Goal: Task Accomplishment & Management: Manage account settings

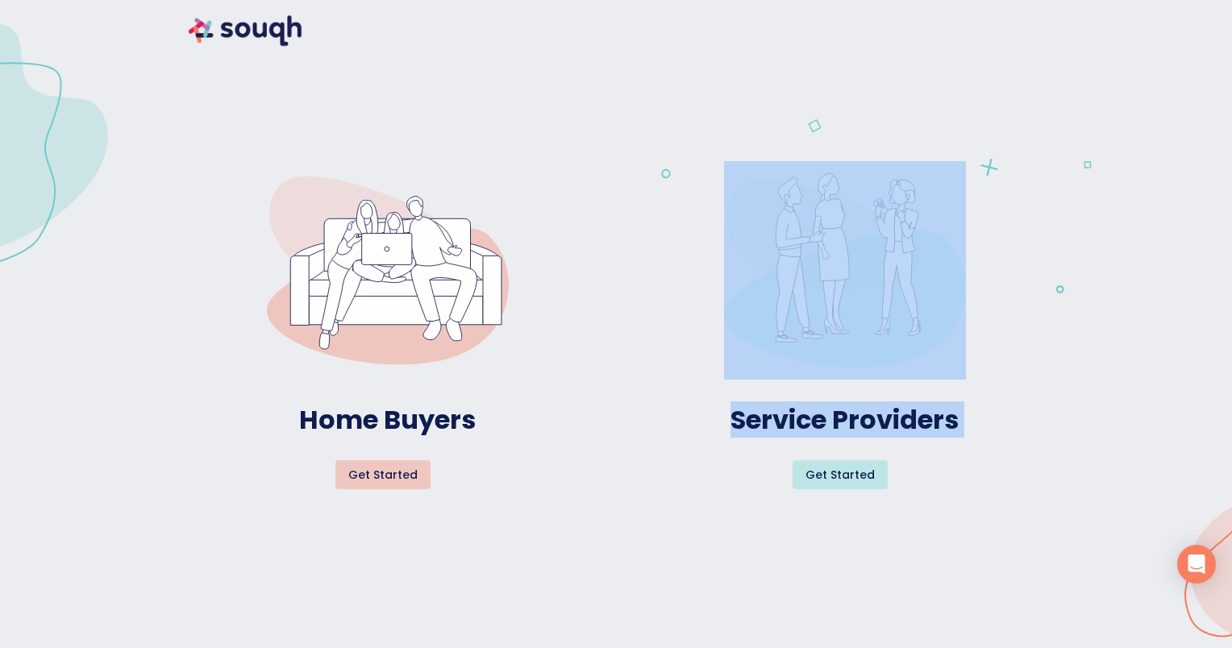
drag, startPoint x: 1055, startPoint y: 587, endPoint x: 970, endPoint y: 255, distance: 342.9
click at [970, 255] on div "Home Buyers Get started Service Providers Get started" at bounding box center [616, 315] width 1271 height 668
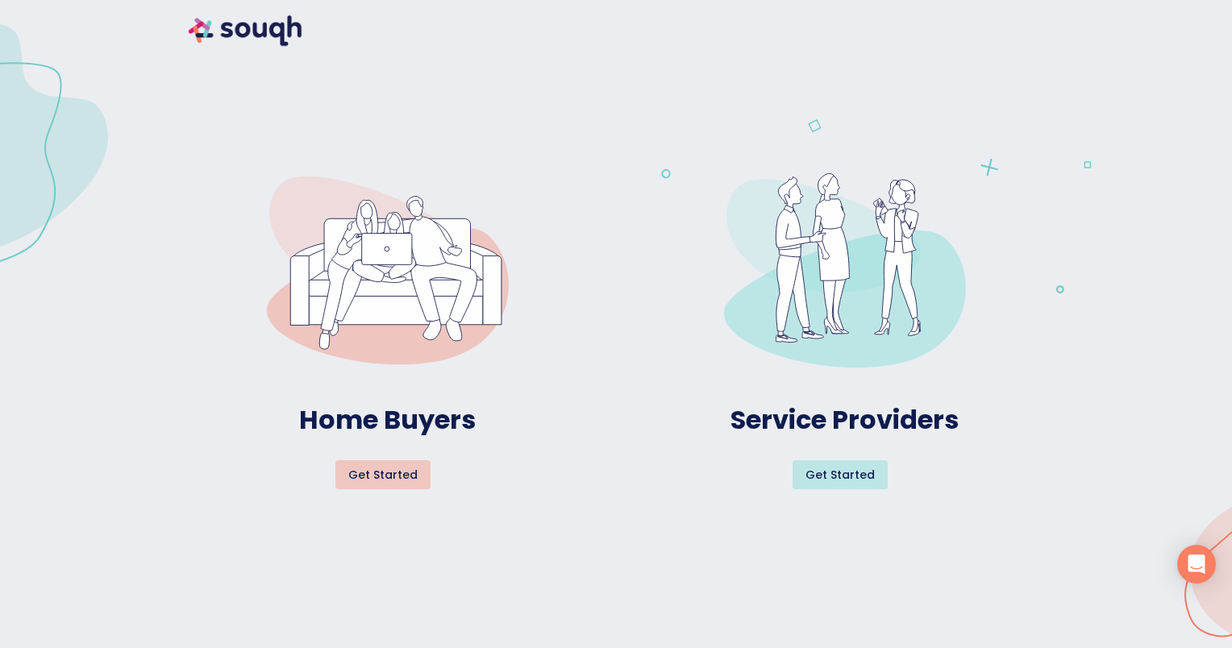
click at [707, 87] on div at bounding box center [616, 61] width 1271 height 161
click at [831, 477] on span "Get started" at bounding box center [840, 475] width 69 height 20
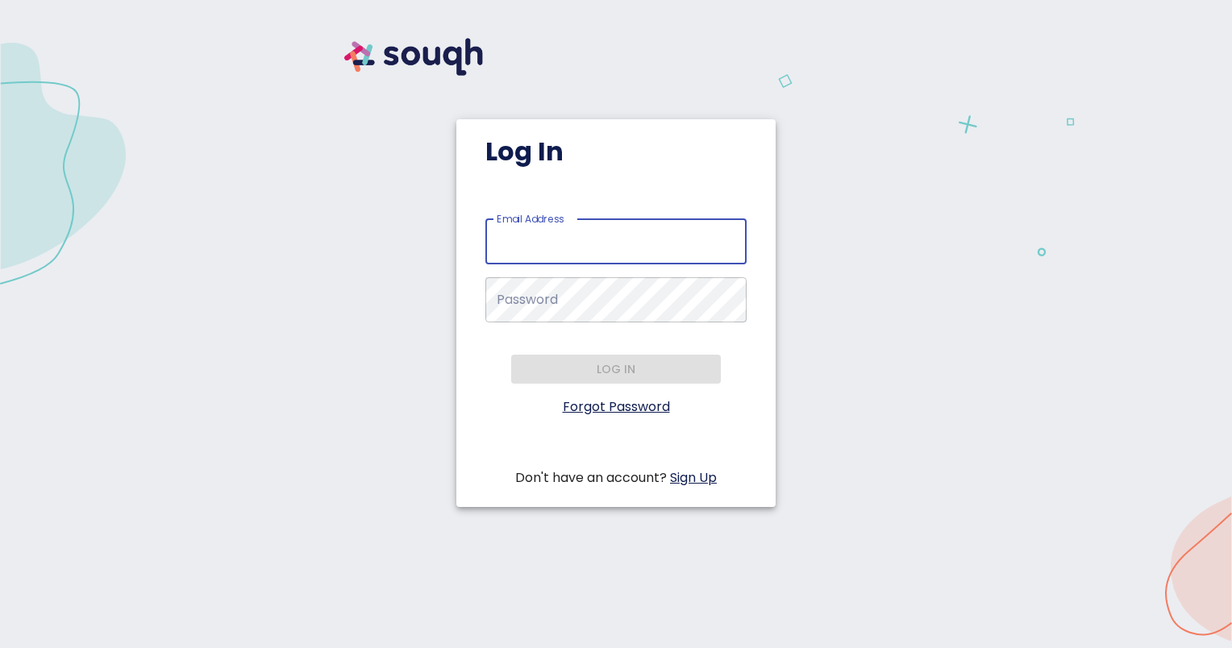
click at [594, 240] on input "Email Address   *" at bounding box center [615, 241] width 261 height 45
type input "dfrank@boardwalklaw.ca"
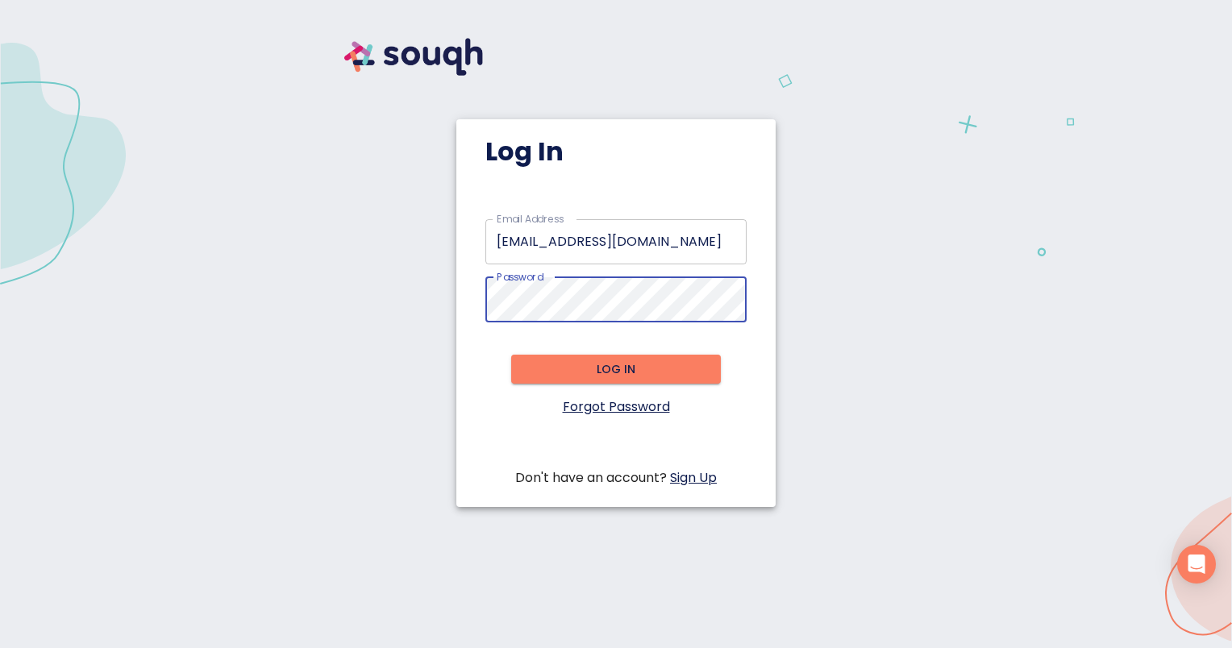
click at [612, 355] on button "Log in" at bounding box center [616, 370] width 210 height 30
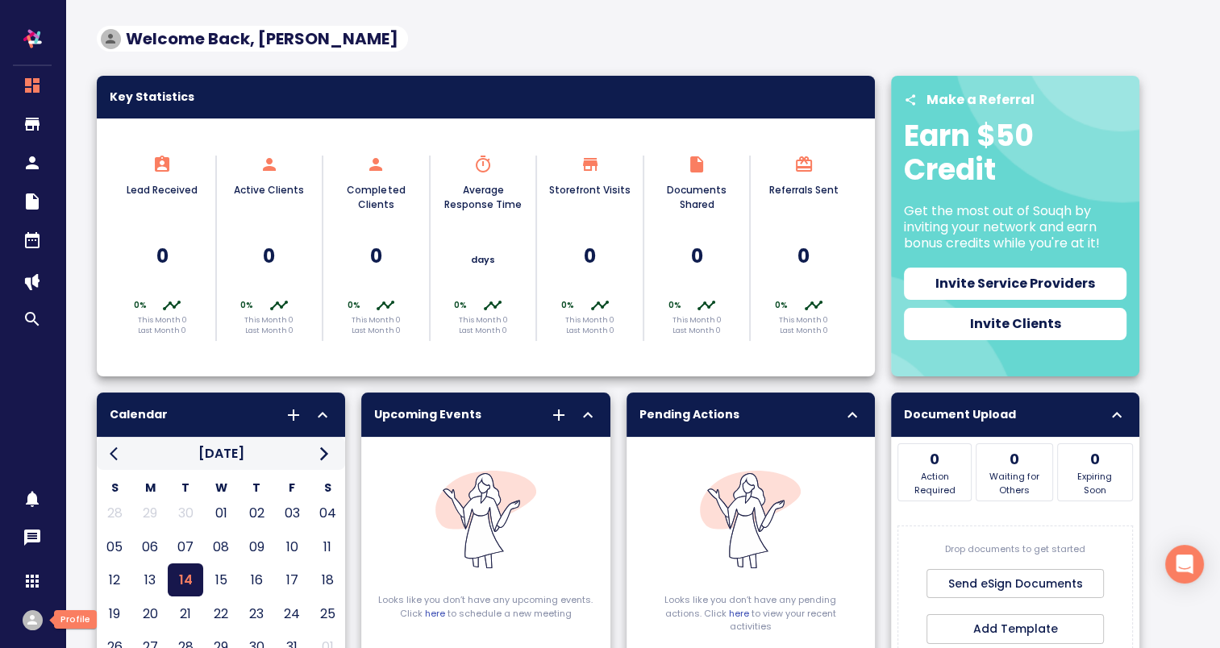
click at [35, 616] on icon "button" at bounding box center [32, 620] width 15 height 15
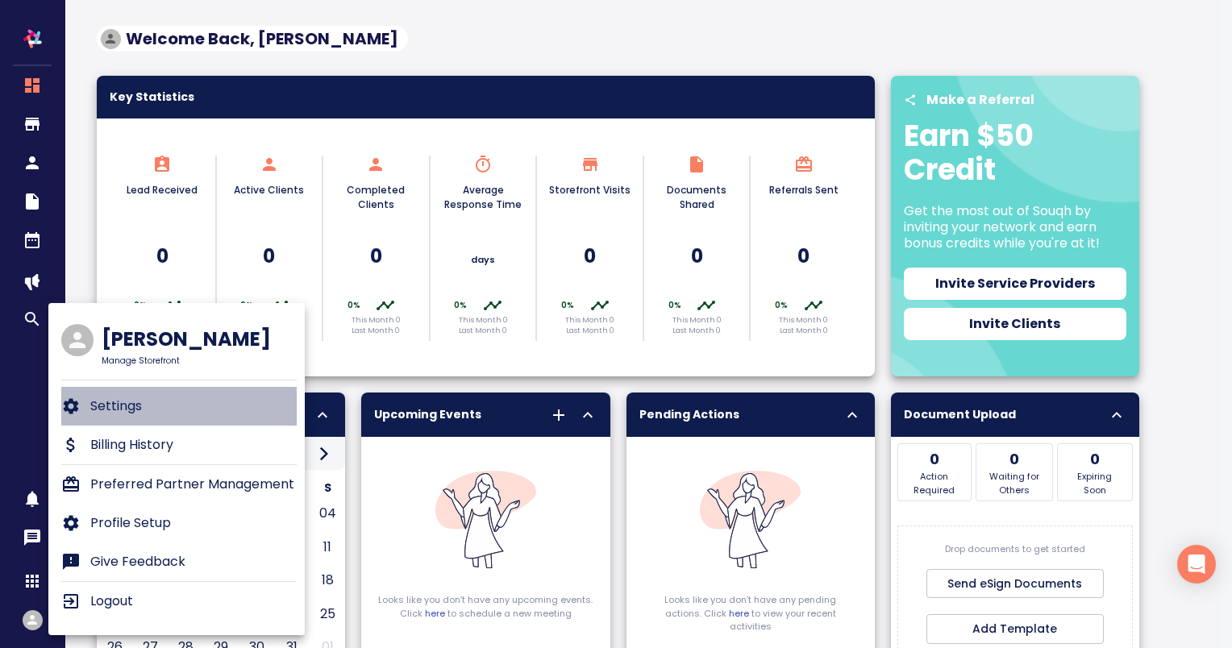
click at [126, 403] on p "Settings" at bounding box center [116, 406] width 52 height 19
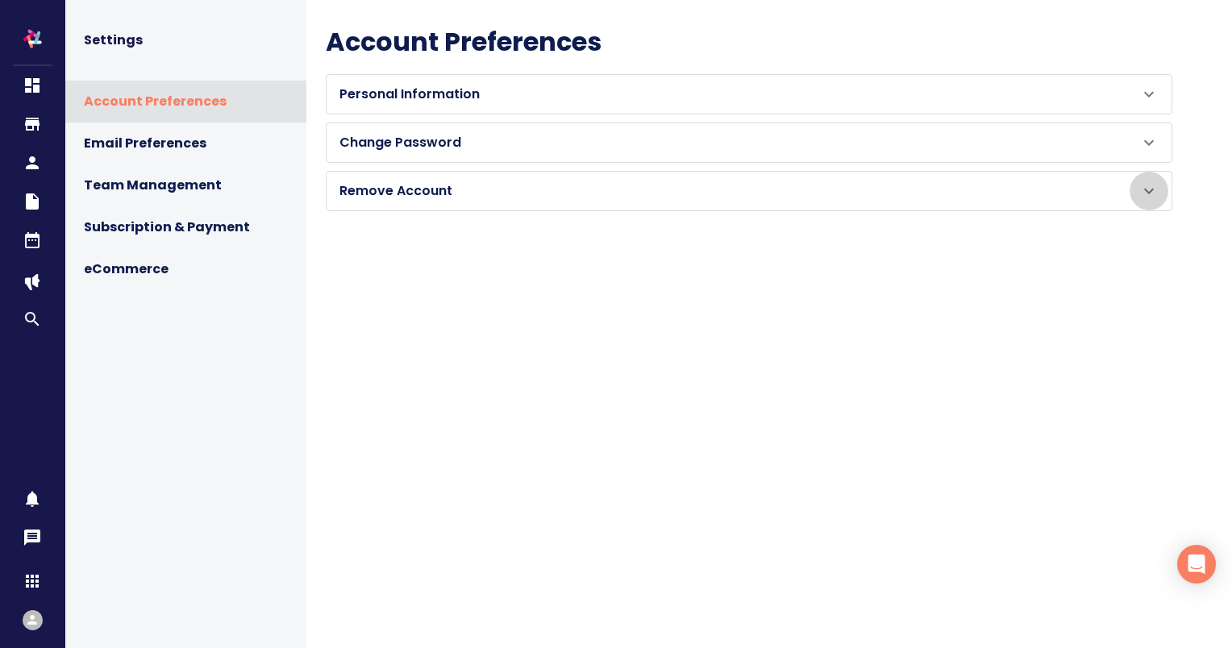
click at [1140, 193] on icon at bounding box center [1149, 190] width 19 height 19
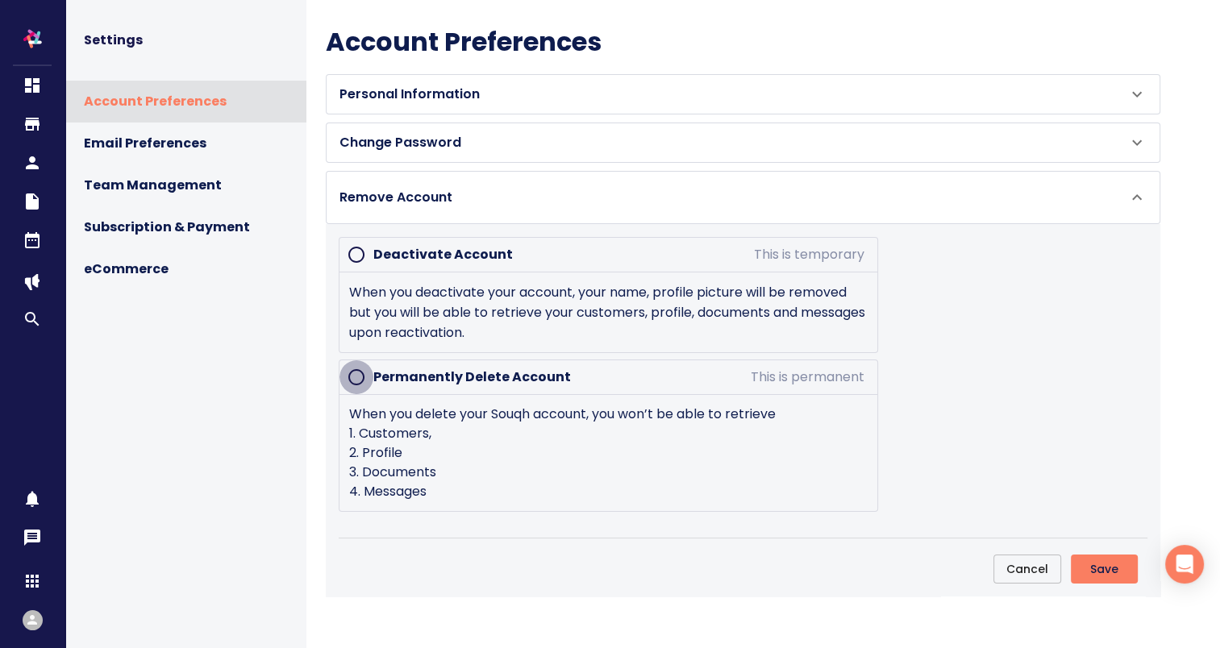
click at [355, 371] on input "radio" at bounding box center [357, 377] width 34 height 34
click at [357, 369] on input "radio" at bounding box center [357, 377] width 34 height 34
click at [355, 371] on input "radio" at bounding box center [357, 377] width 34 height 34
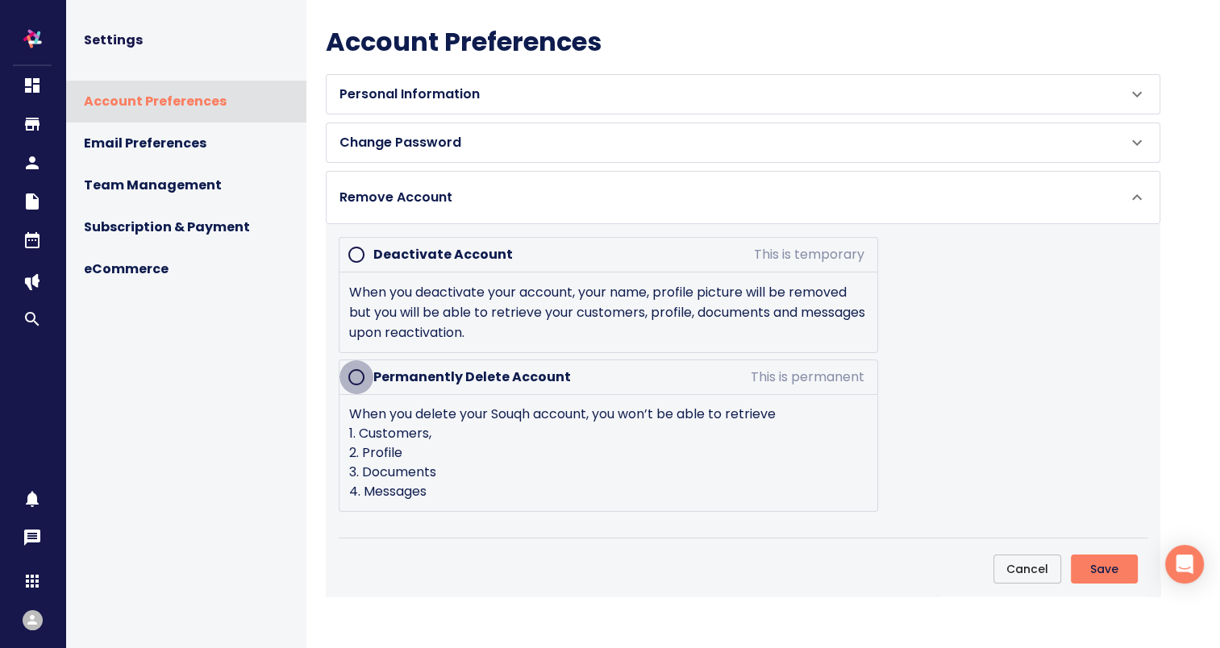
click at [355, 371] on input "radio" at bounding box center [357, 377] width 34 height 34
click at [390, 375] on h6 "Permanently Delete Account" at bounding box center [472, 377] width 198 height 23
click at [356, 371] on input "radio" at bounding box center [357, 377] width 34 height 34
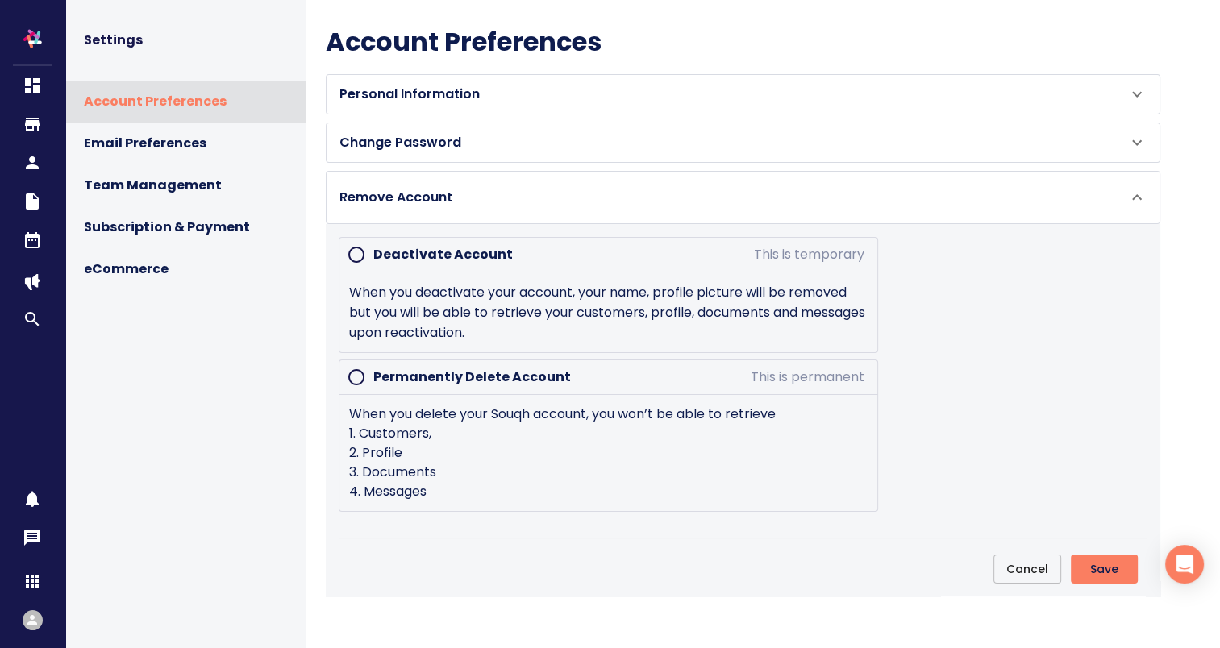
click at [356, 371] on input "radio" at bounding box center [357, 377] width 34 height 34
click at [1114, 560] on span "Save" at bounding box center [1104, 570] width 28 height 20
click at [356, 372] on input "radio" at bounding box center [357, 377] width 34 height 34
click at [353, 252] on input "radio" at bounding box center [357, 255] width 34 height 34
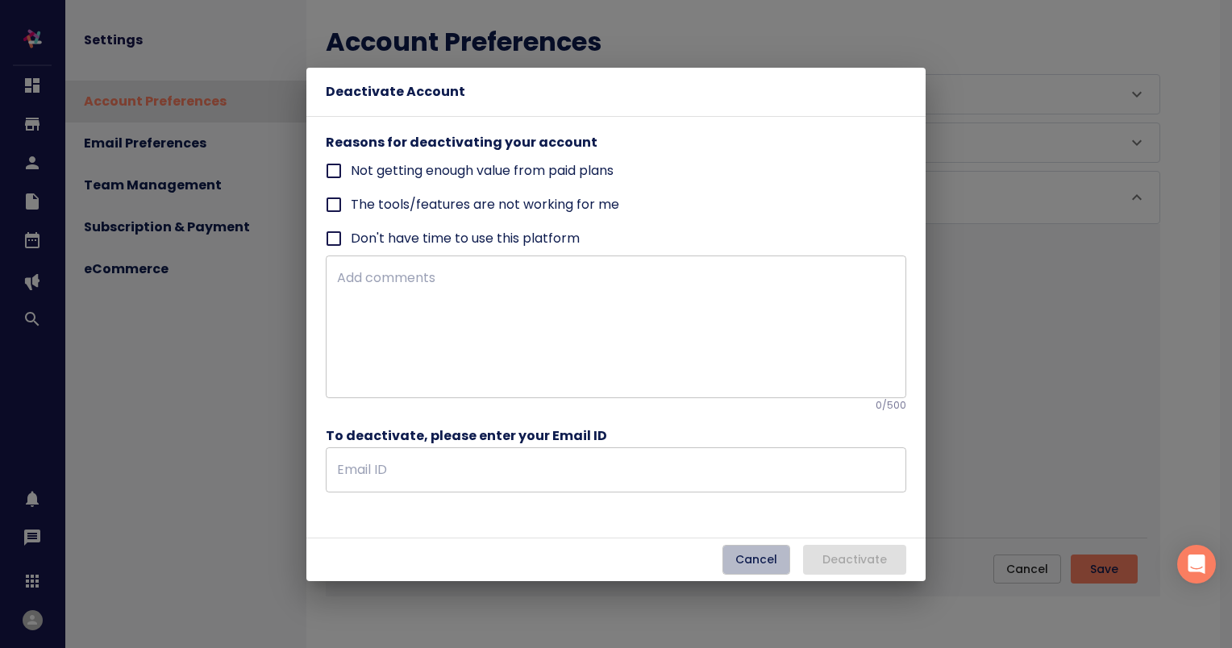
click at [749, 553] on span "Cancel" at bounding box center [756, 560] width 42 height 20
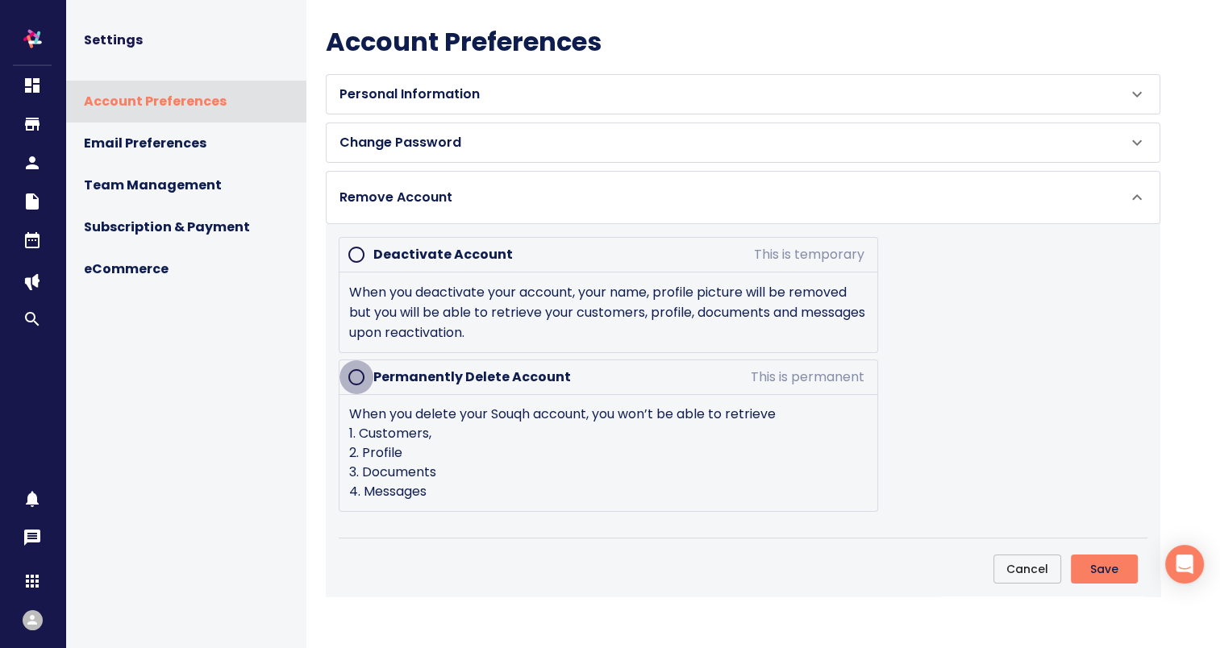
click at [359, 377] on input "radio" at bounding box center [357, 377] width 34 height 34
click at [354, 245] on input "radio" at bounding box center [357, 255] width 34 height 34
radio input "true"
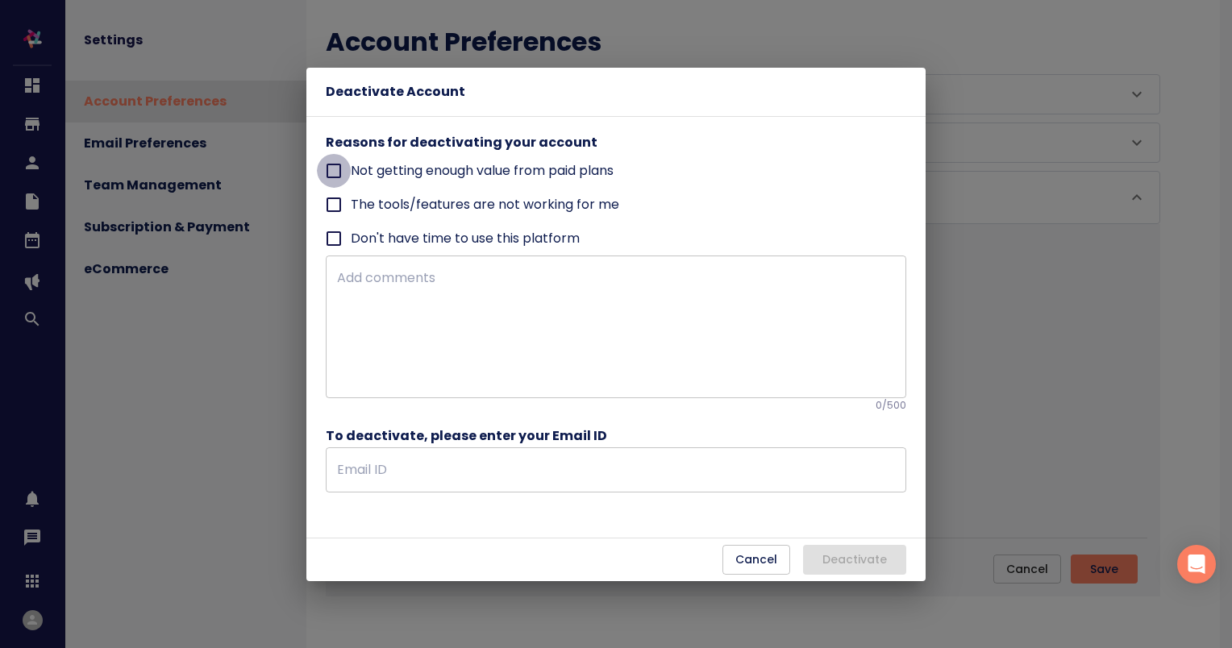
click at [335, 173] on input "Not getting enough value from paid plans" at bounding box center [334, 171] width 34 height 34
checkbox input "true"
type textarea "Not getting enough value from paid plans"
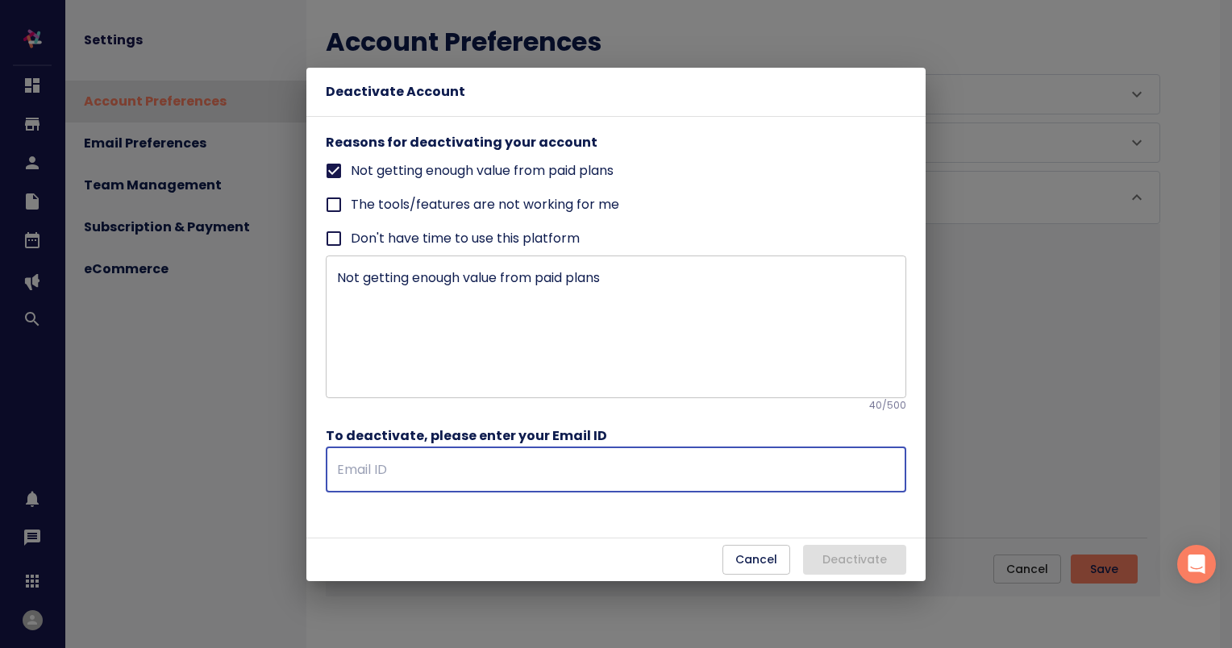
click at [428, 469] on input "text" at bounding box center [616, 470] width 581 height 45
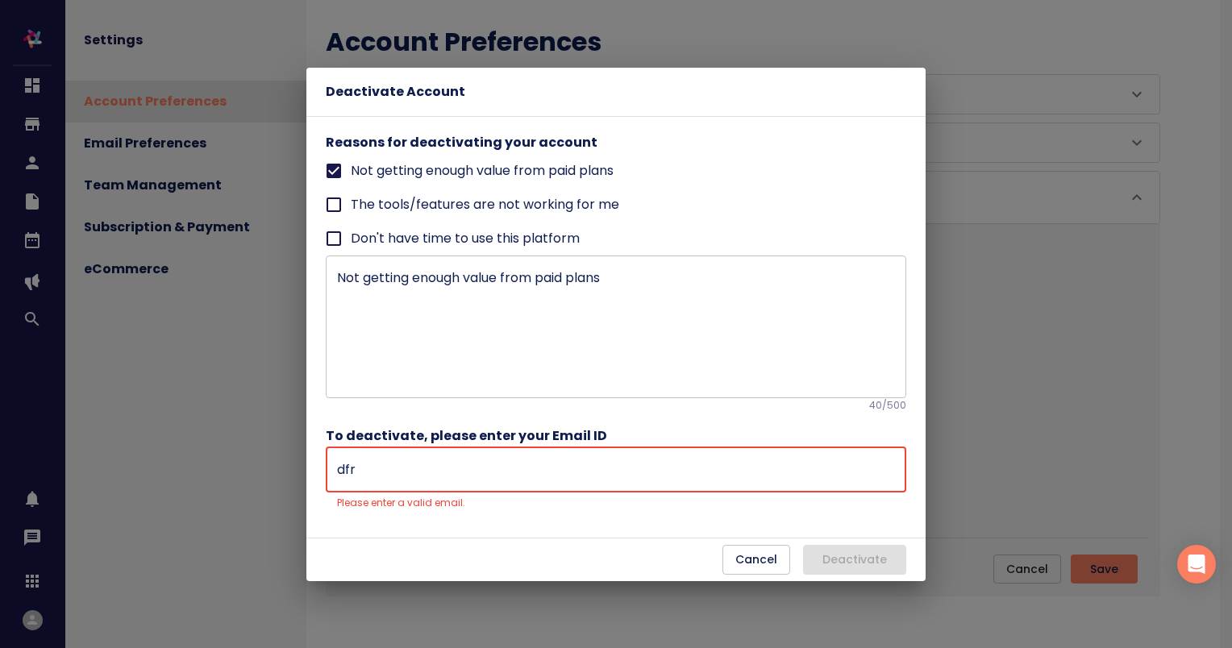
type input "dfrank@boardwalklaw.ca"
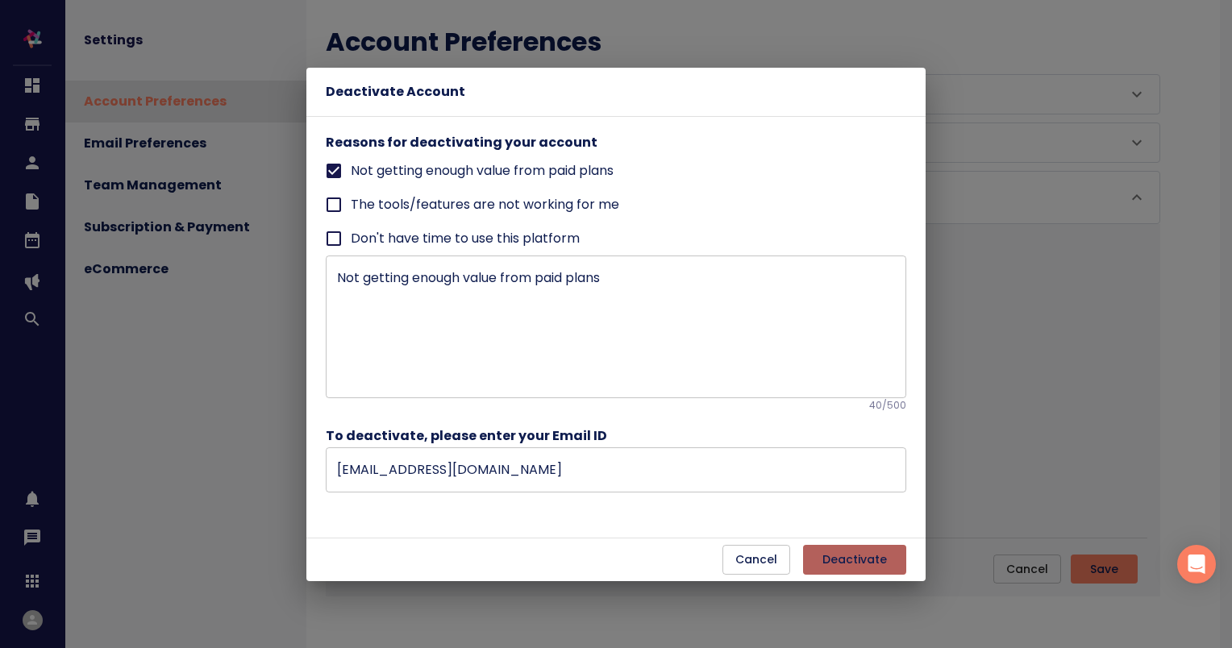
click at [835, 552] on span "Deactivate" at bounding box center [855, 560] width 65 height 20
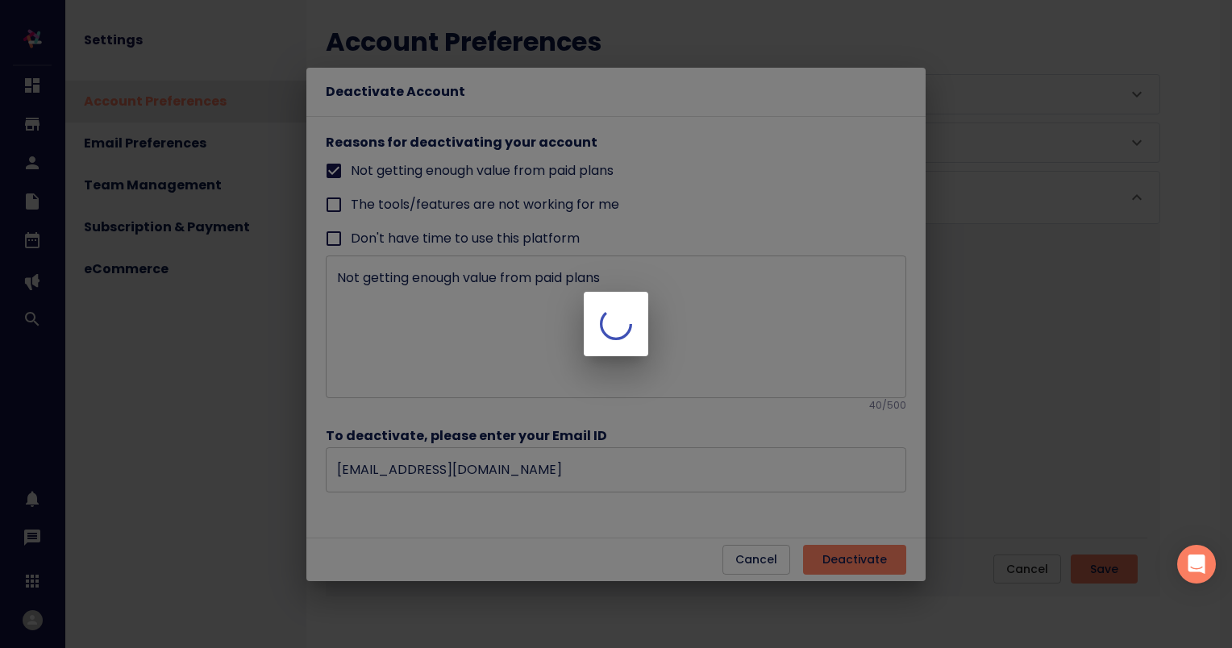
checkbox input "false"
